Goal: Task Accomplishment & Management: Manage account settings

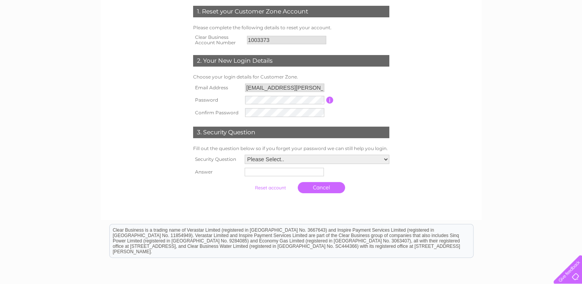
scroll to position [115, 0]
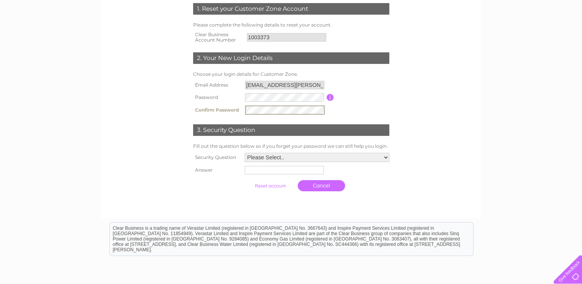
click at [329, 159] on select "Please Select.. In what town or city was your first job? In what town or city d…" at bounding box center [316, 157] width 145 height 9
select select "4"
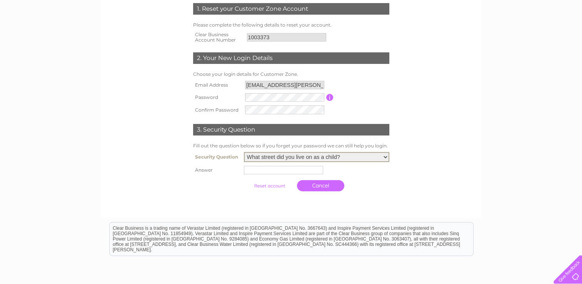
click at [244, 152] on select "Please Select.. In what town or city was your first job? In what town or city d…" at bounding box center [316, 157] width 145 height 10
click at [314, 169] on input "text" at bounding box center [283, 170] width 79 height 8
type input "Kilrymont"
click at [271, 179] on td at bounding box center [269, 185] width 51 height 15
click at [271, 182] on input "submit" at bounding box center [269, 184] width 47 height 11
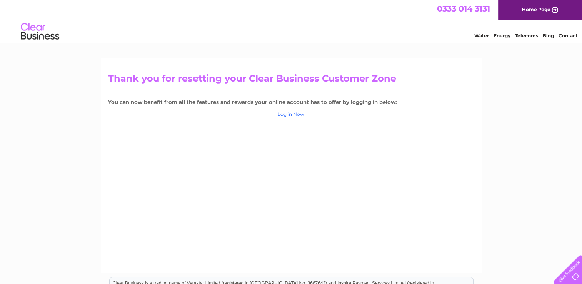
click at [289, 115] on link "Log in Now" at bounding box center [290, 114] width 27 height 6
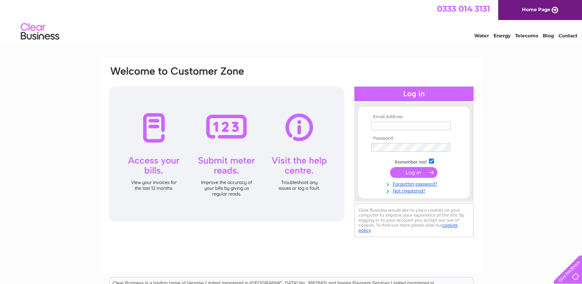
type input "[EMAIL_ADDRESS][PERSON_NAME][DOMAIN_NAME]"
click at [415, 173] on input "submit" at bounding box center [413, 172] width 47 height 11
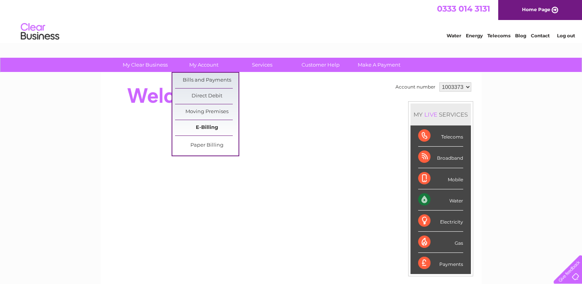
click at [211, 127] on link "E-Billing" at bounding box center [206, 127] width 63 height 15
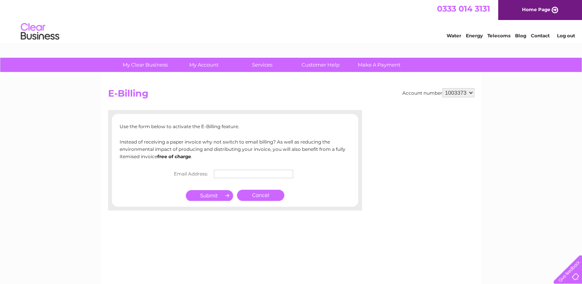
click at [224, 175] on input "text" at bounding box center [253, 173] width 79 height 8
type input "centralgarage.livingston@gmail.com"
click at [221, 191] on input "submit" at bounding box center [209, 196] width 47 height 11
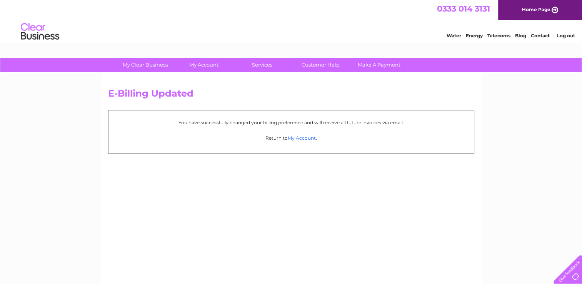
click at [310, 138] on link "My Account" at bounding box center [301, 138] width 28 height 6
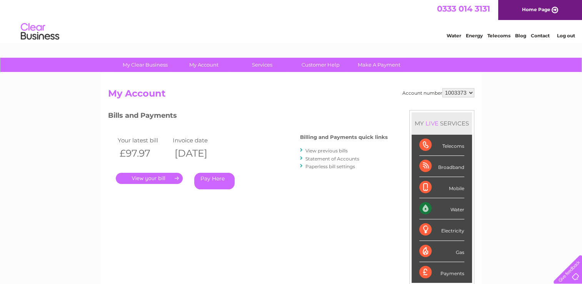
click at [149, 181] on link "." at bounding box center [149, 178] width 67 height 11
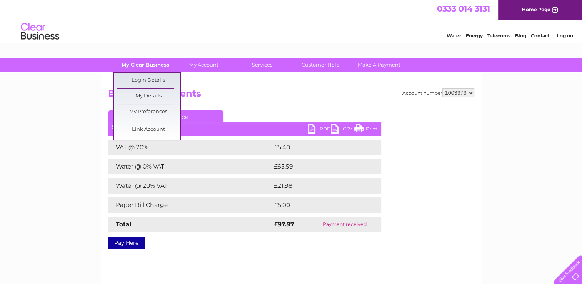
click at [164, 65] on link "My Clear Business" at bounding box center [144, 65] width 63 height 14
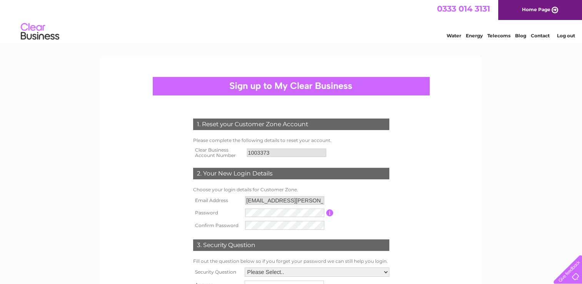
click at [61, 39] on div "Water Energy Telecoms Blog Contact Log out" at bounding box center [291, 32] width 582 height 25
